Goal: Information Seeking & Learning: Learn about a topic

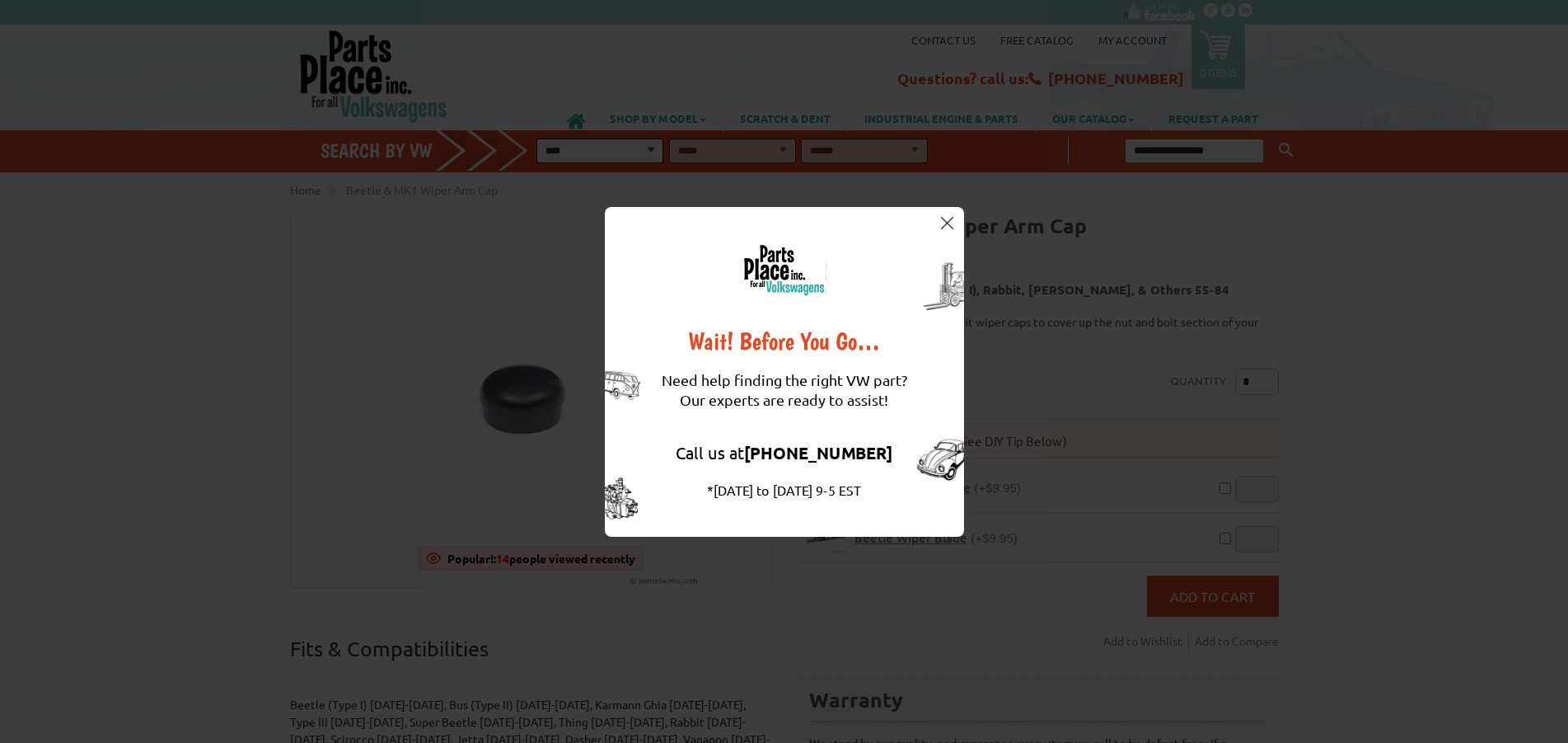
click at [949, 227] on img at bounding box center [947, 223] width 12 height 12
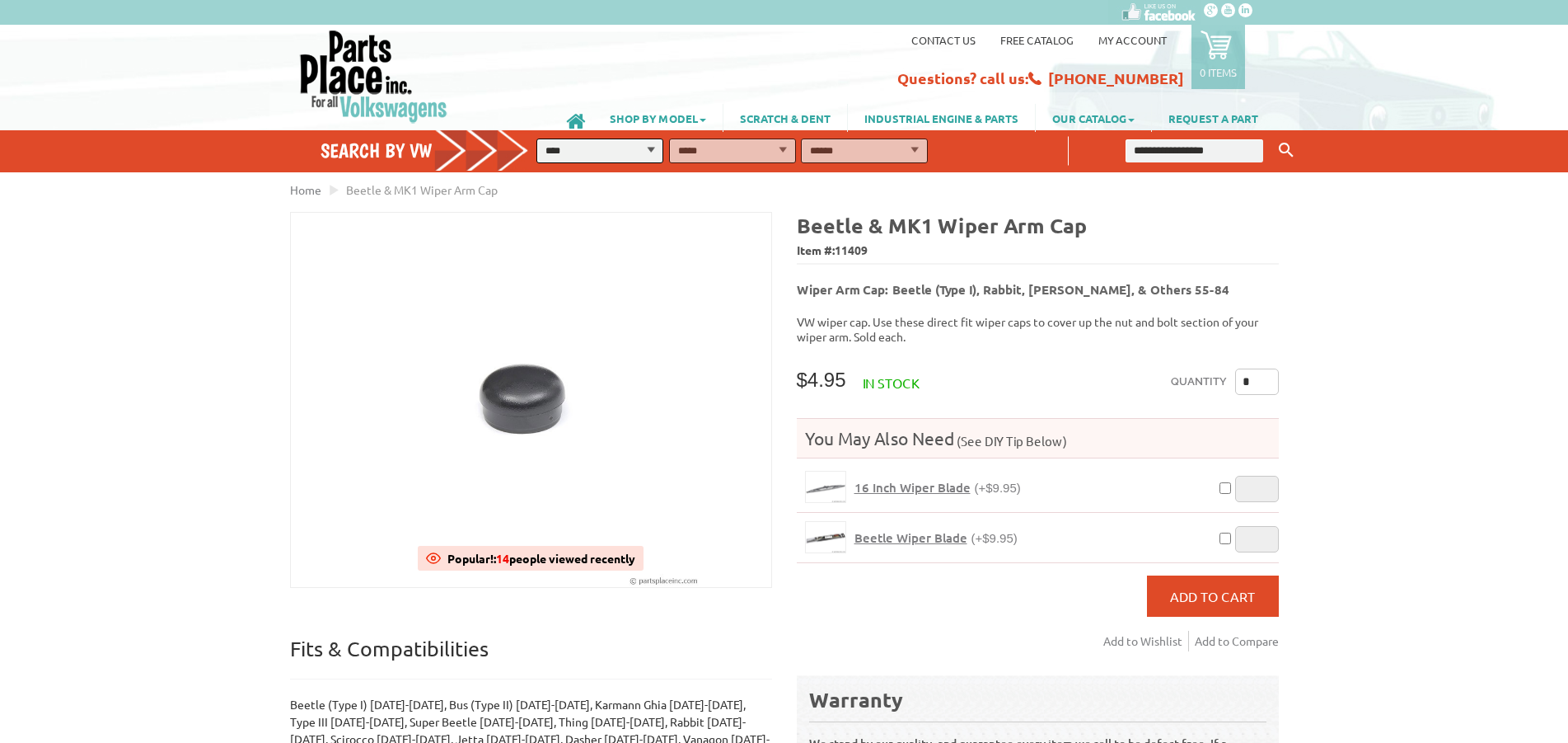
click at [1424, 265] on div "VW Diesel Engine Parts Diesel Cylinder Heads and Parts Diesel Timing Belts, Ten…" at bounding box center [784, 741] width 1568 height 1119
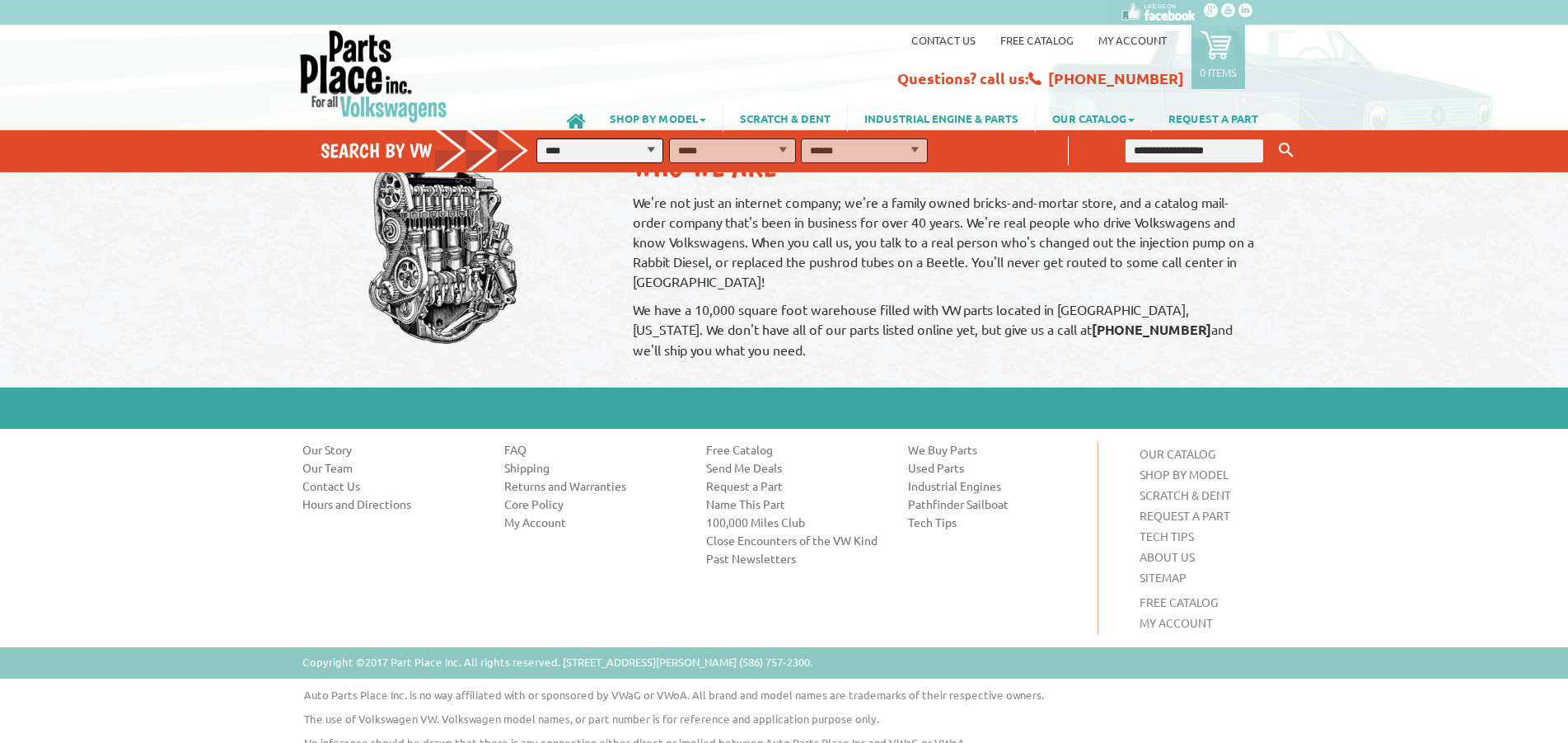
scroll to position [1189, 0]
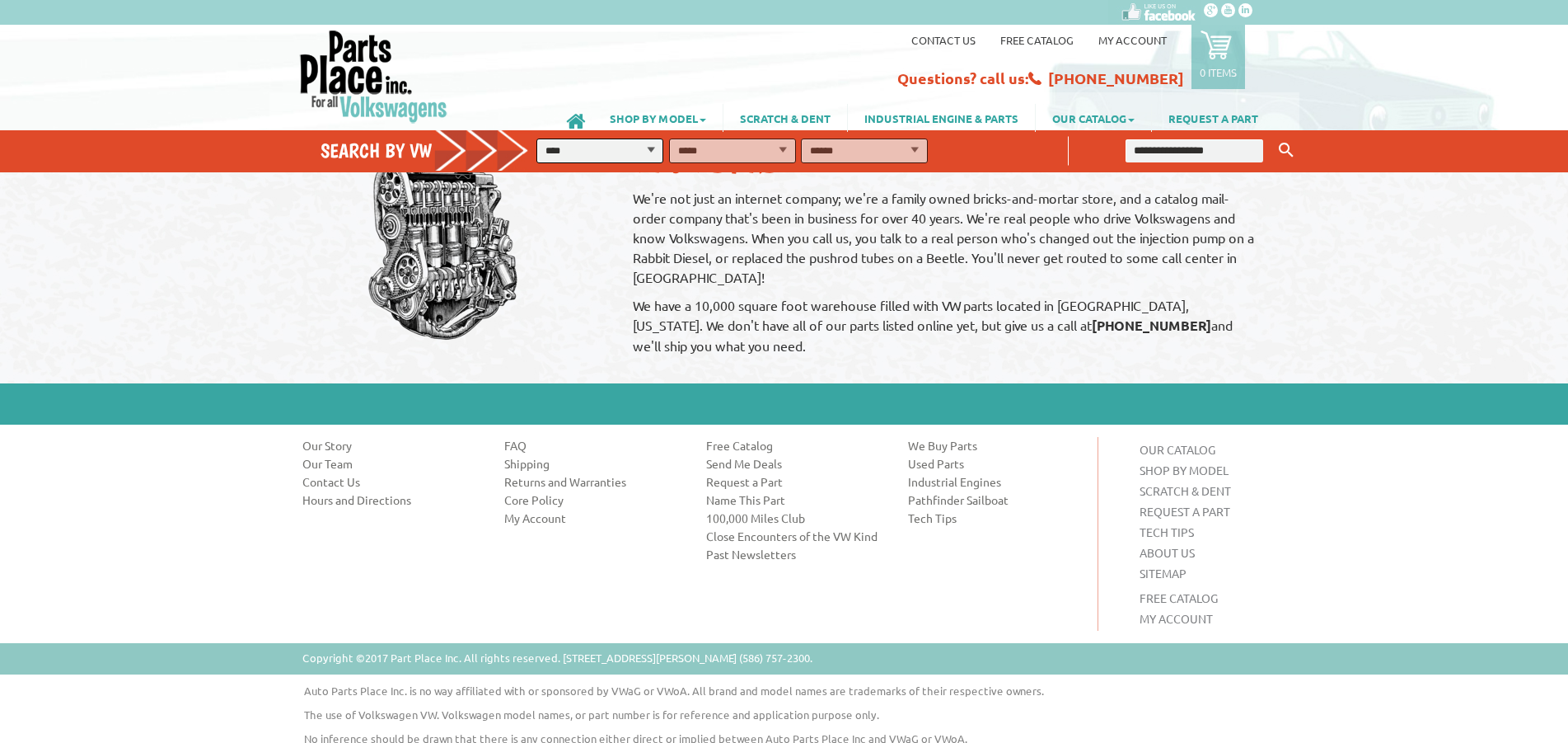
click at [317, 473] on link "Contact Us" at bounding box center [391, 481] width 177 height 17
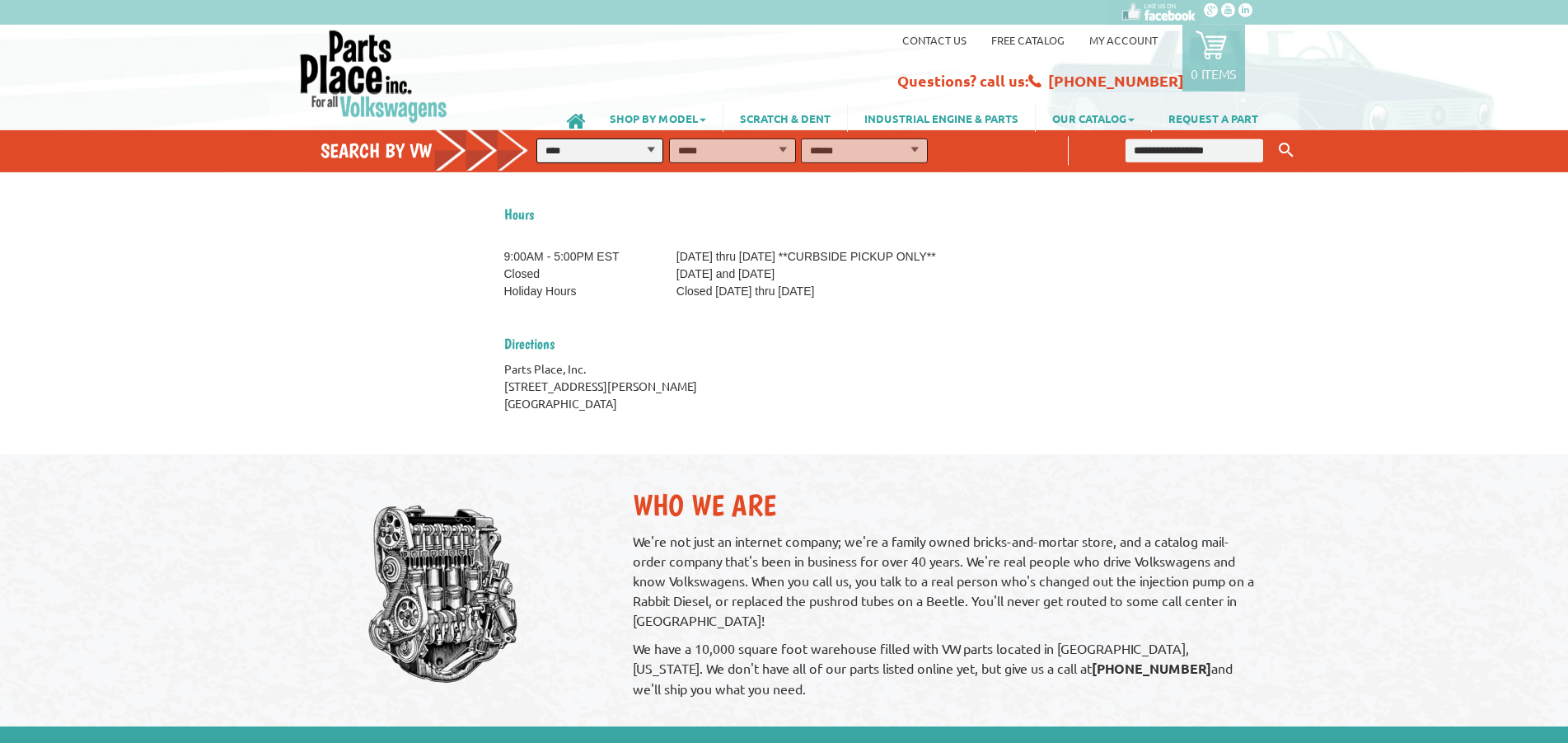
scroll to position [589, 0]
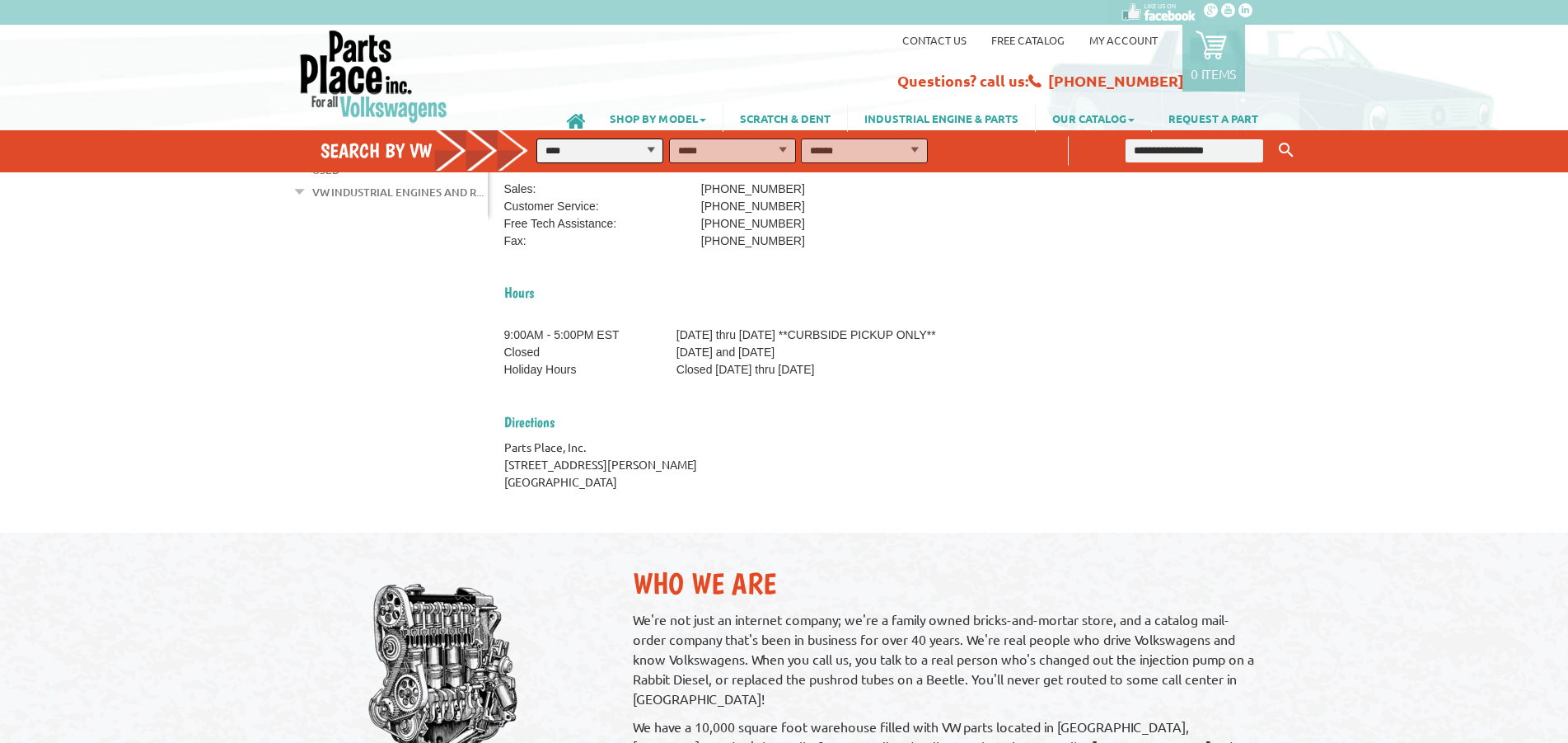
drag, startPoint x: 657, startPoint y: 485, endPoint x: 500, endPoint y: 451, distance: 160.6
click at [500, 451] on div "Home Contact Us Contact Us Contact Information * Required Fields *" at bounding box center [784, 50] width 576 height 915
copy div "Parts Place, Inc. 31711 Sherman Ave, Madison Heights, MI 48071"
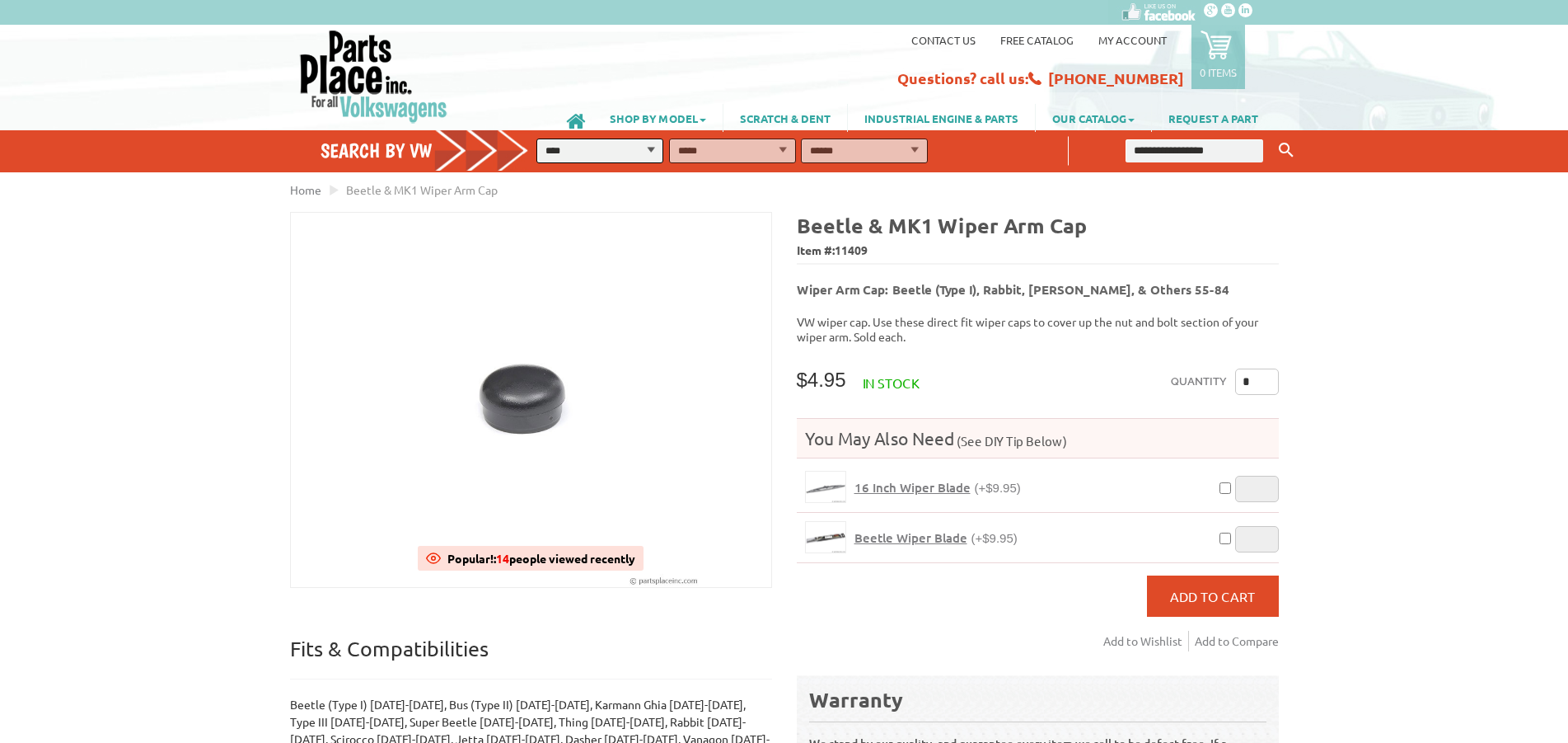
click at [1464, 291] on div "VW Diesel Engine Parts Diesel Cylinder Heads and Parts Diesel Timing Belts, Ten…" at bounding box center [784, 741] width 1568 height 1119
click at [852, 247] on span "11409" at bounding box center [850, 249] width 33 height 15
copy span "11409"
click at [1455, 345] on div "VW Diesel Engine Parts Diesel Cylinder Heads and Parts Diesel Timing Belts, Ten…" at bounding box center [784, 741] width 1568 height 1119
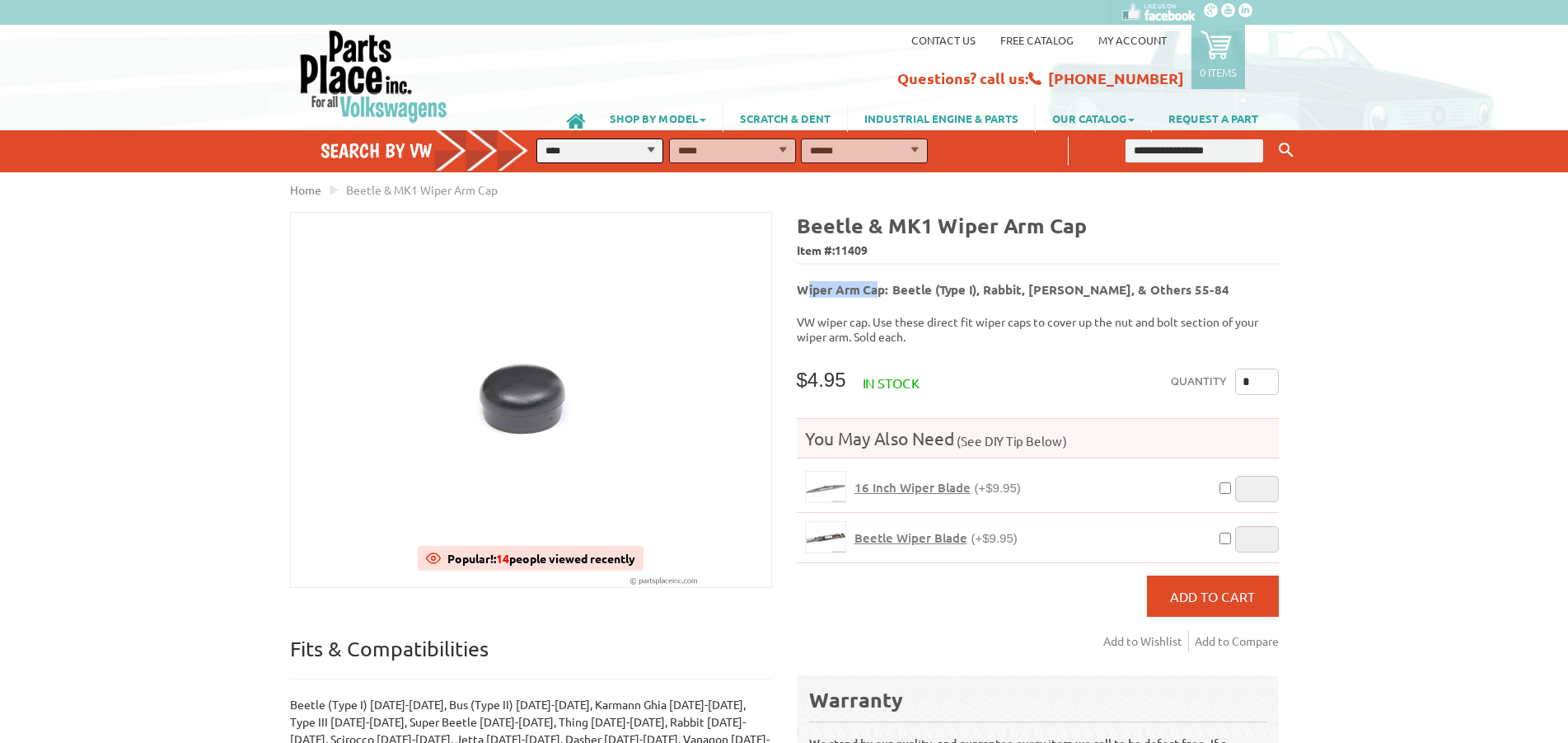
drag, startPoint x: 803, startPoint y: 289, endPoint x: 891, endPoint y: 288, distance: 88.0
click at [882, 288] on b "Wiper Arm Cap: Beetle (Type I), Rabbit, Jetta, & Others 55-84" at bounding box center [1012, 289] width 432 height 17
click at [899, 288] on b "Wiper Arm Cap: Beetle (Type I), Rabbit, [PERSON_NAME], & Others 55-84" at bounding box center [1012, 289] width 432 height 17
drag, startPoint x: 884, startPoint y: 288, endPoint x: 797, endPoint y: 284, distance: 87.1
click at [797, 284] on b "Wiper Arm Cap: Beetle (Type I), Rabbit, [PERSON_NAME], & Others 55-84" at bounding box center [1012, 289] width 432 height 17
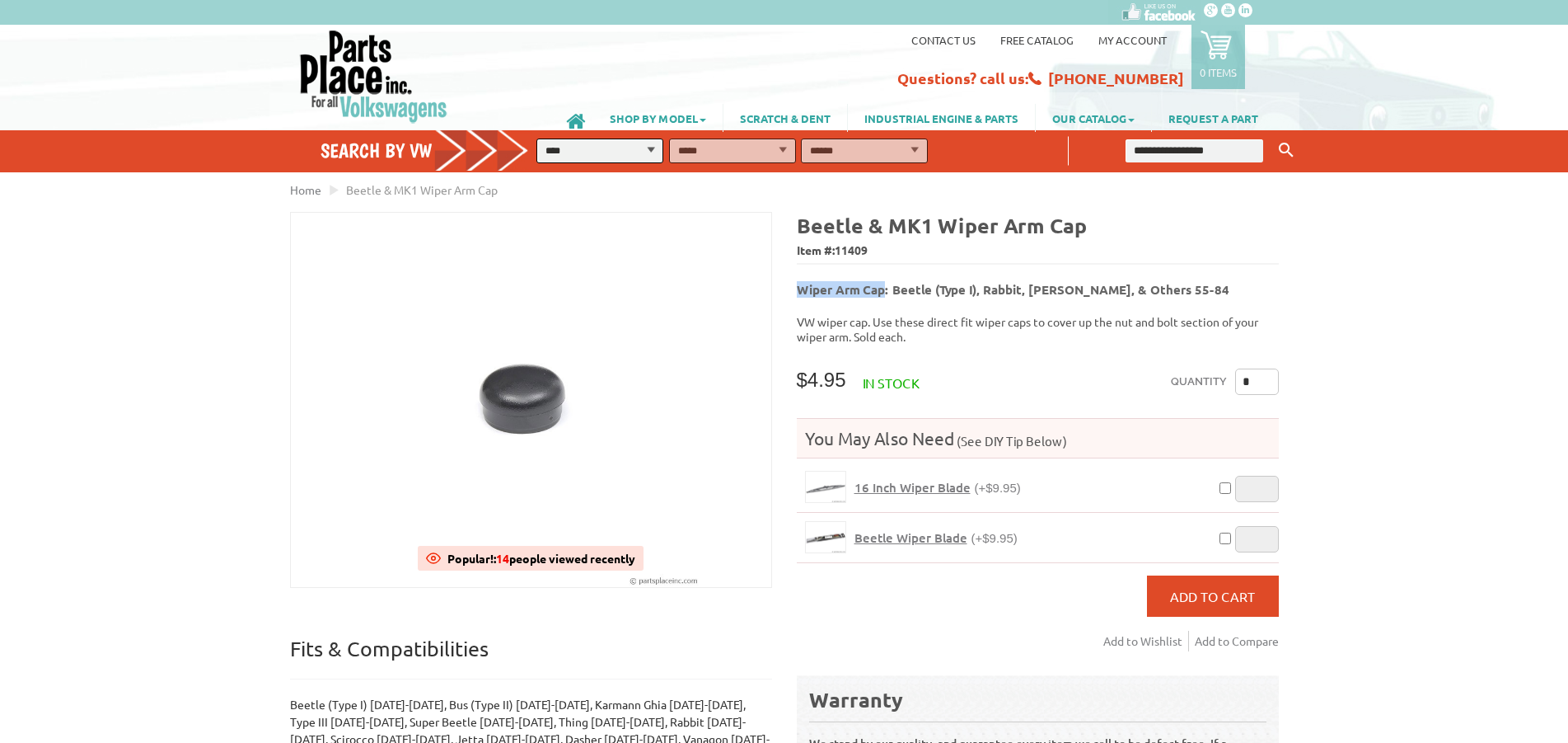
copy b "Wiper Arm Cap"
